Goal: Use online tool/utility: Use online tool/utility

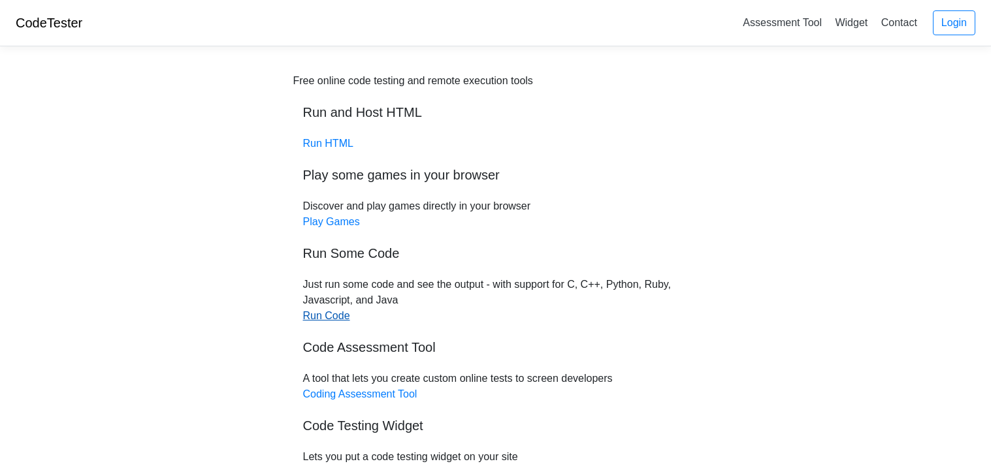
click at [331, 320] on link "Run Code" at bounding box center [326, 315] width 47 height 11
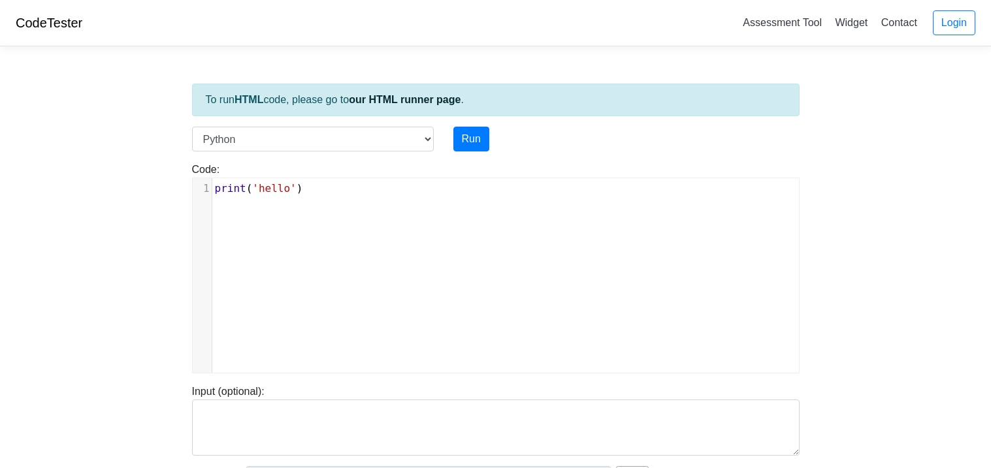
click at [320, 195] on pre "print ( 'hello' )" at bounding box center [505, 189] width 587 height 16
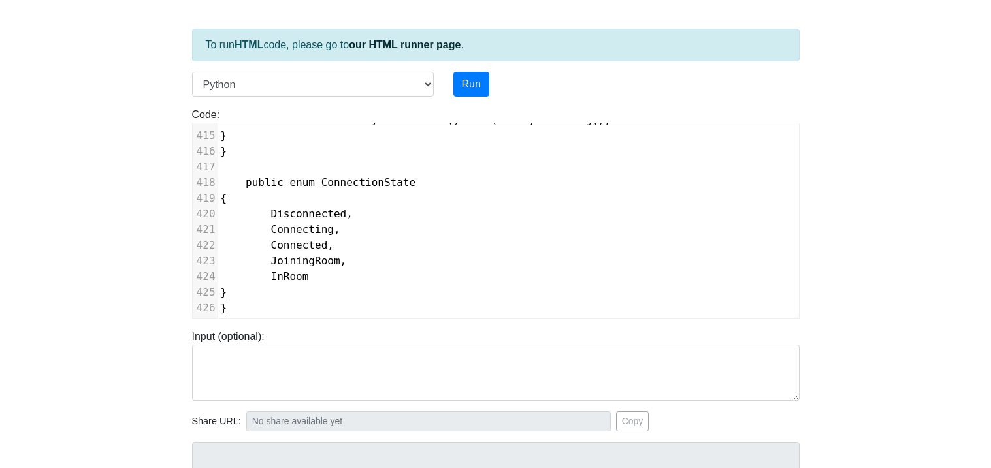
scroll to position [51, 0]
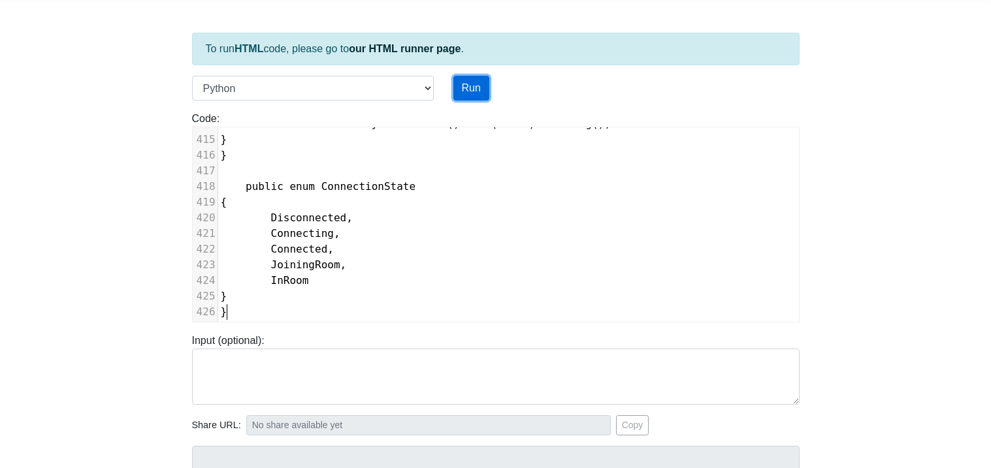
click at [457, 83] on button "Run" at bounding box center [471, 88] width 36 height 25
type input "https://codetester.io/runner?s=aPz2eRPmXj"
type textarea "Submission status: Runtime Error (NZEC) Stderr: File "script.py", line 1 using …"
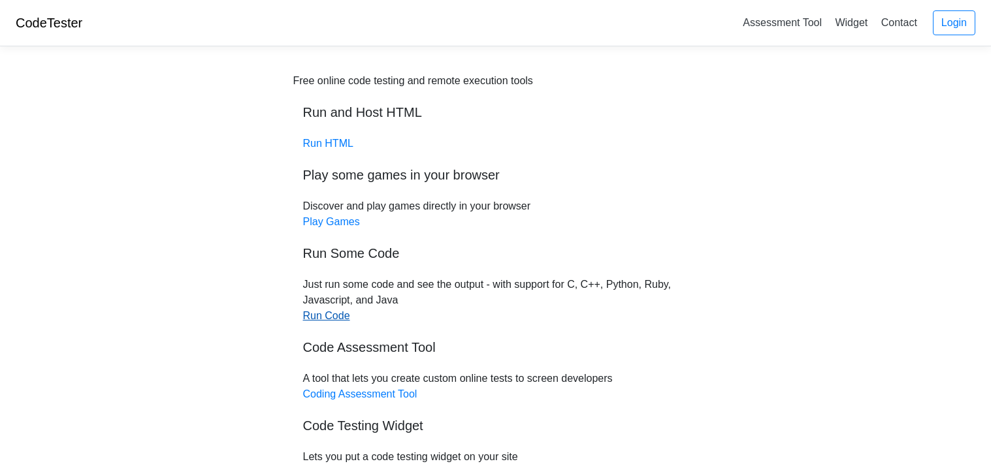
click at [342, 317] on link "Run Code" at bounding box center [326, 315] width 47 height 11
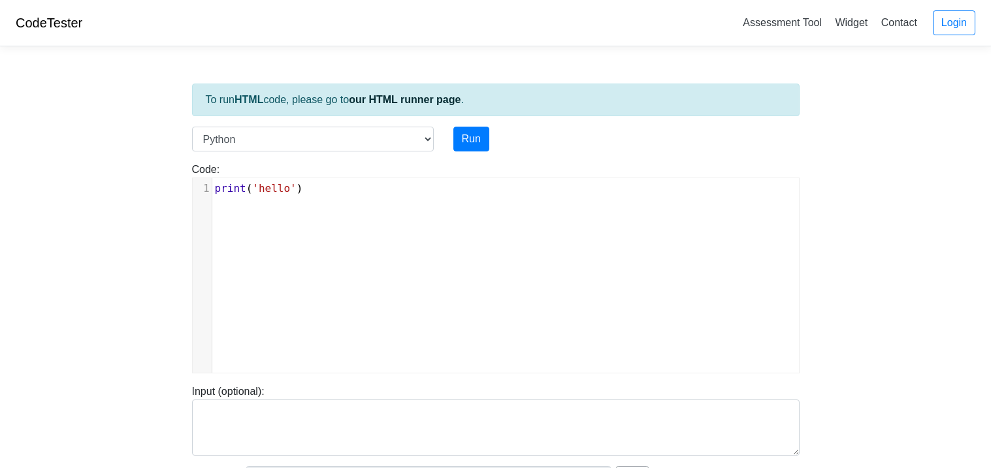
click at [308, 193] on pre "print ( 'hello' )" at bounding box center [505, 189] width 587 height 16
drag, startPoint x: 216, startPoint y: 186, endPoint x: 237, endPoint y: 186, distance: 20.3
click at [237, 186] on pre "​" at bounding box center [505, 189] width 587 height 16
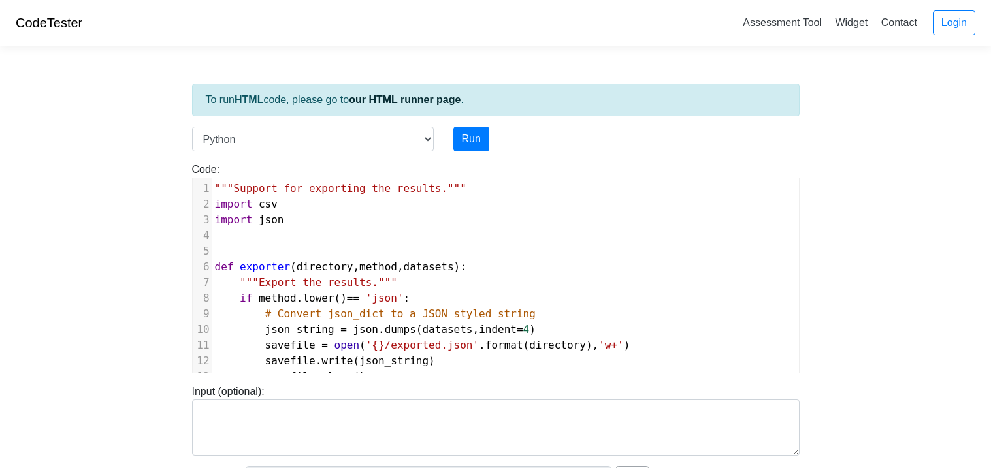
scroll to position [187, 0]
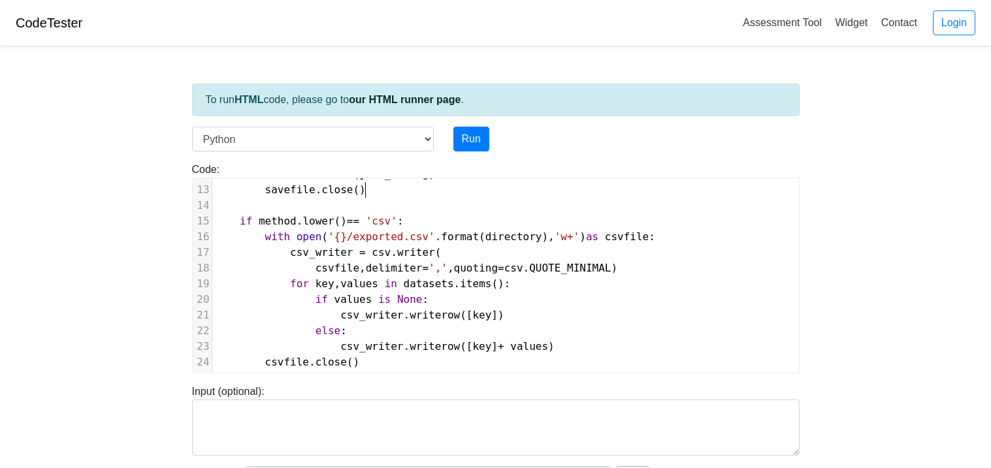
click at [375, 191] on pre "savefile . close ()" at bounding box center [505, 190] width 587 height 16
click at [466, 150] on button "Run" at bounding box center [471, 139] width 36 height 25
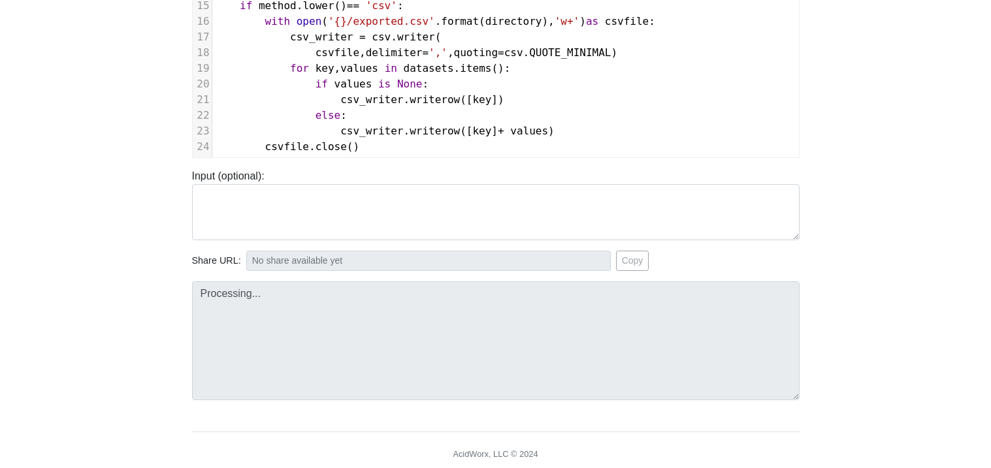
scroll to position [218, 0]
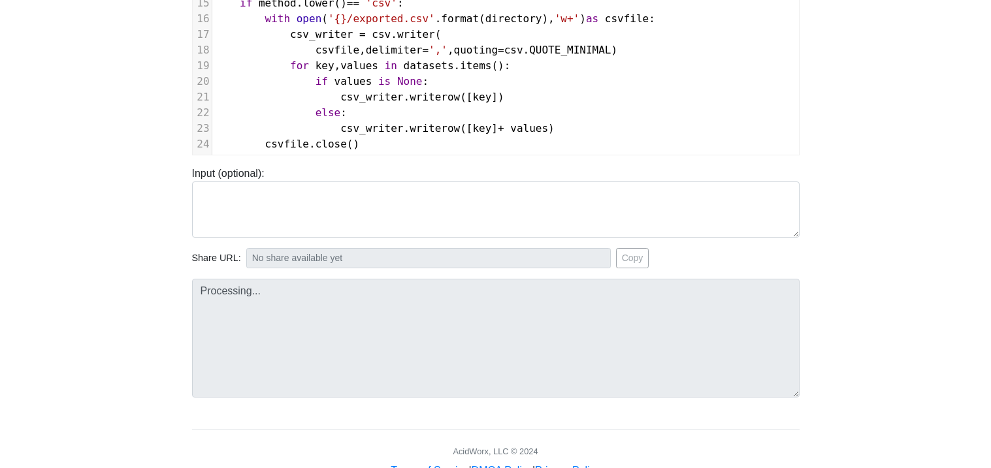
type input "https://codetester.io/runner?s=woXvBZg5X6"
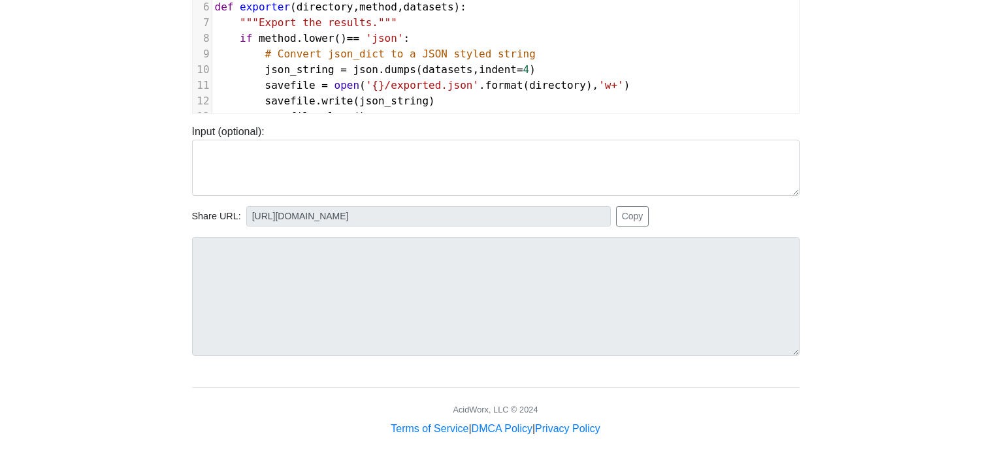
scroll to position [0, 0]
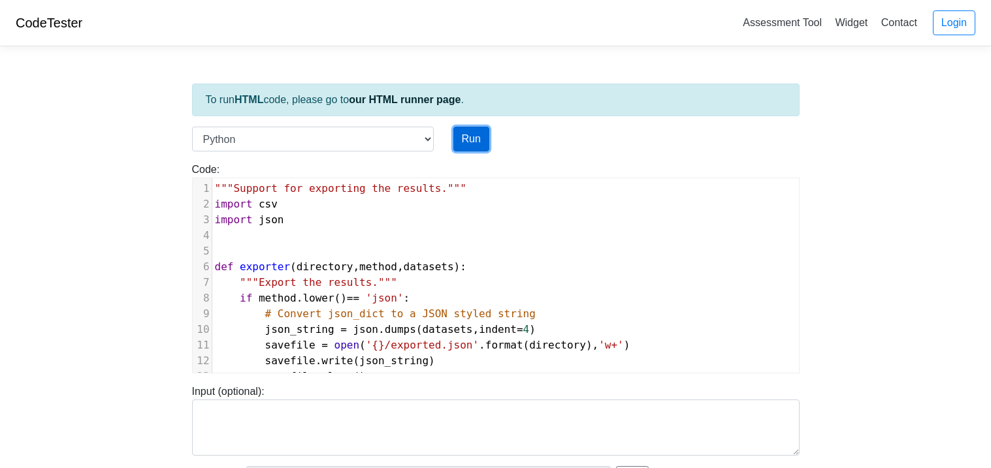
click at [475, 134] on button "Run" at bounding box center [471, 139] width 36 height 25
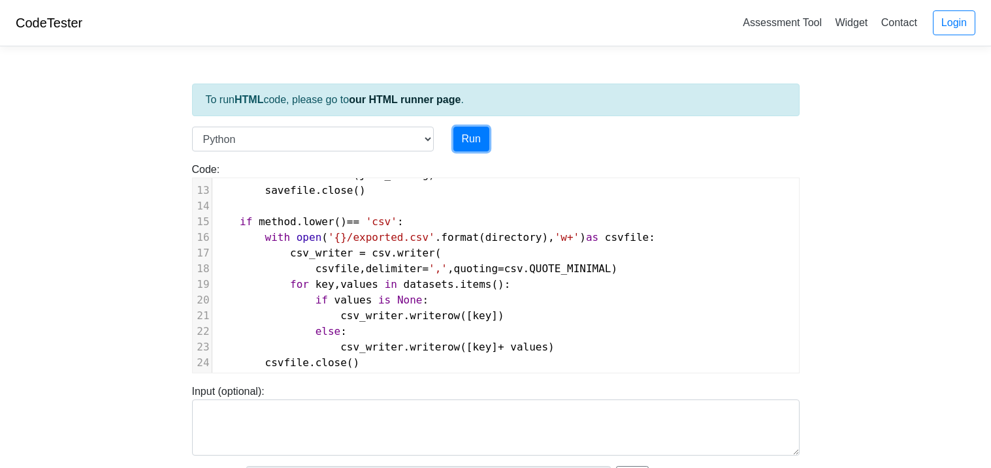
scroll to position [186, 0]
type input "https://codetester.io/runner?s=wBX9Zpdyz5"
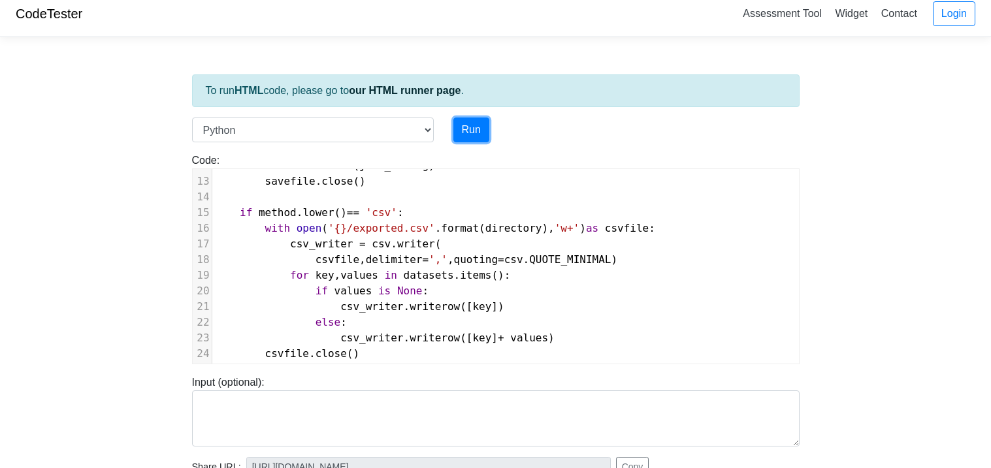
scroll to position [0, 0]
